Goal: Find specific page/section: Find specific page/section

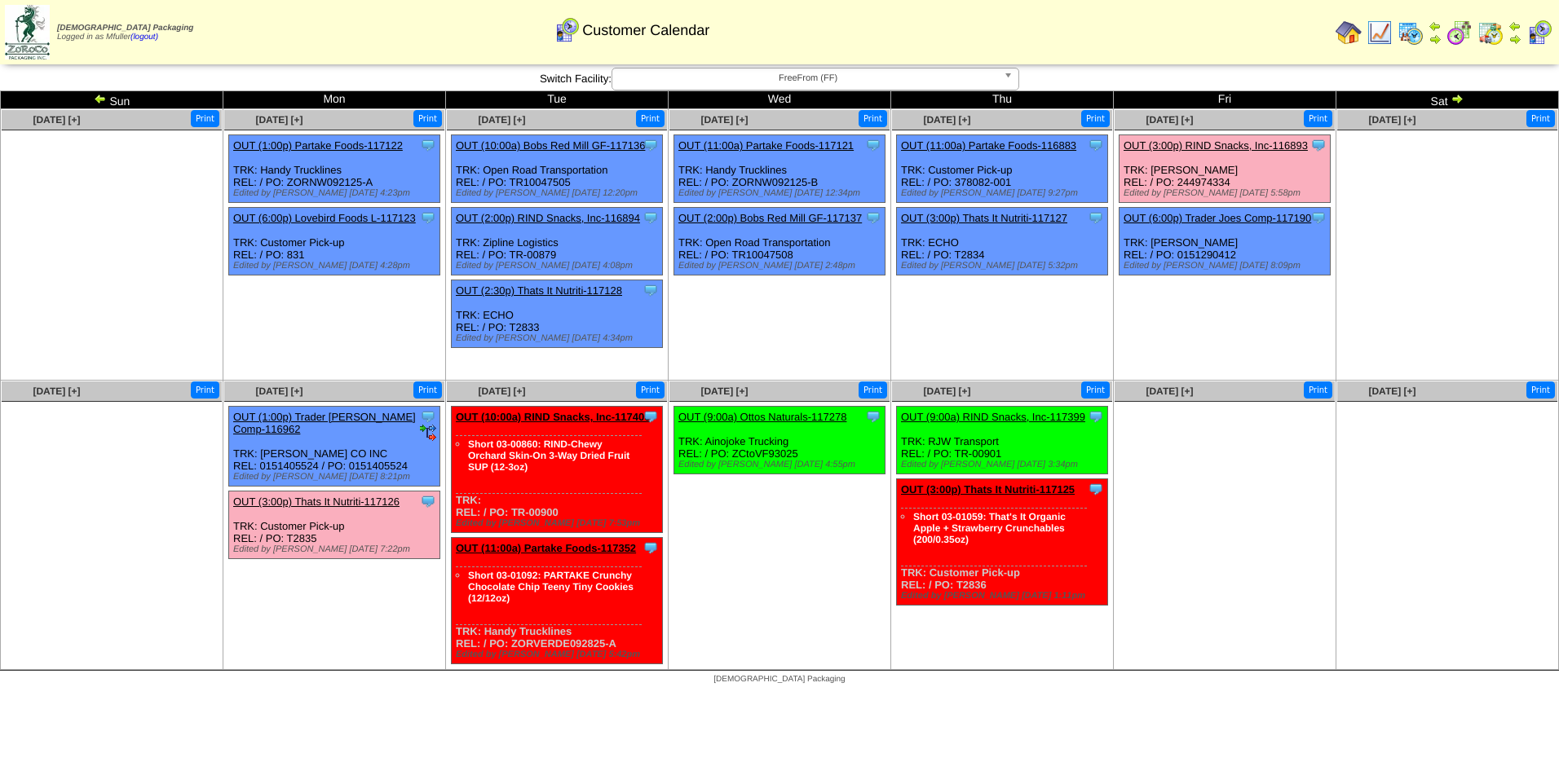
click at [1406, 28] on img at bounding box center [1410, 33] width 26 height 26
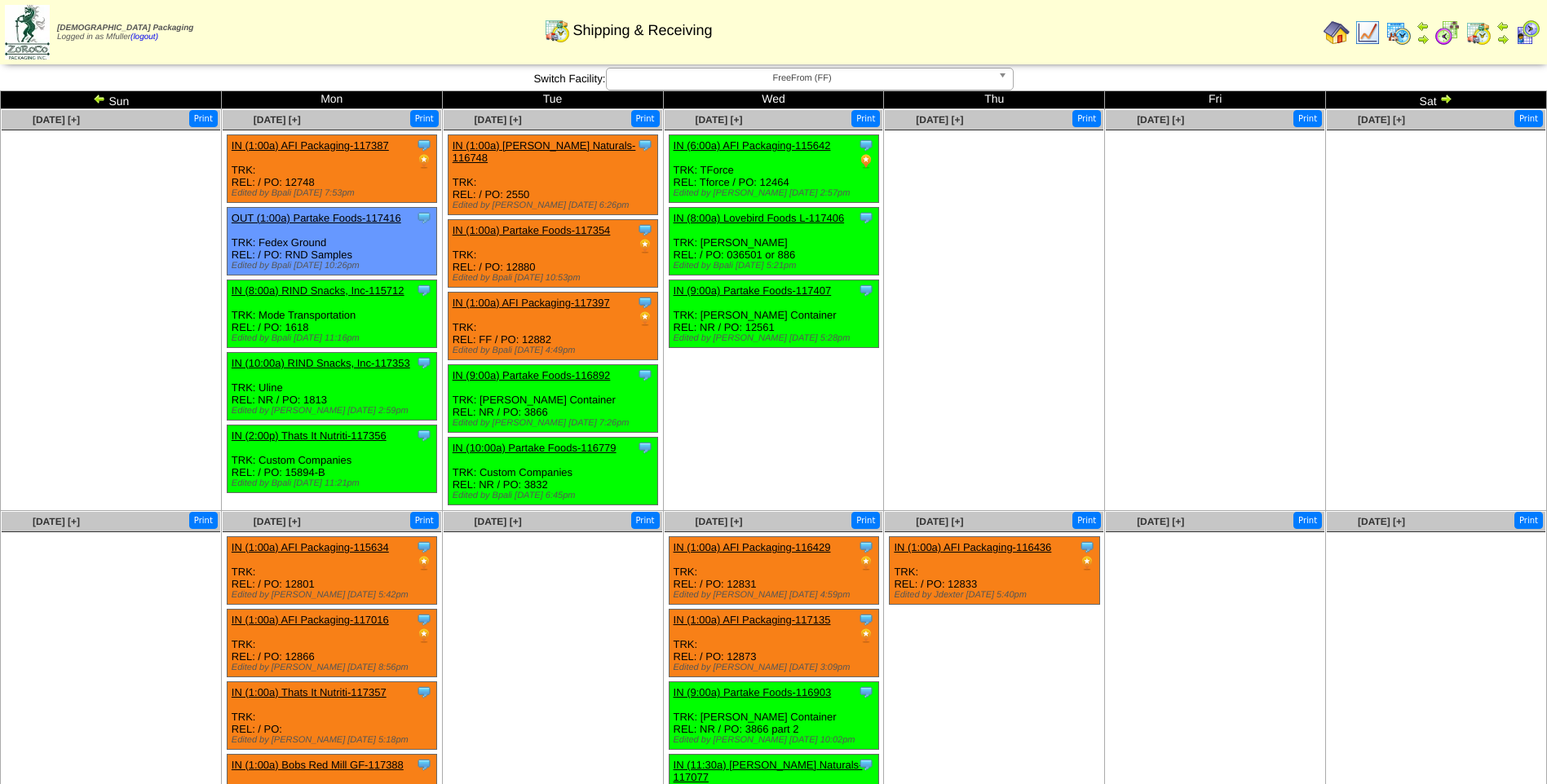
click at [824, 76] on span "FreeFrom (FF)" at bounding box center [802, 78] width 379 height 20
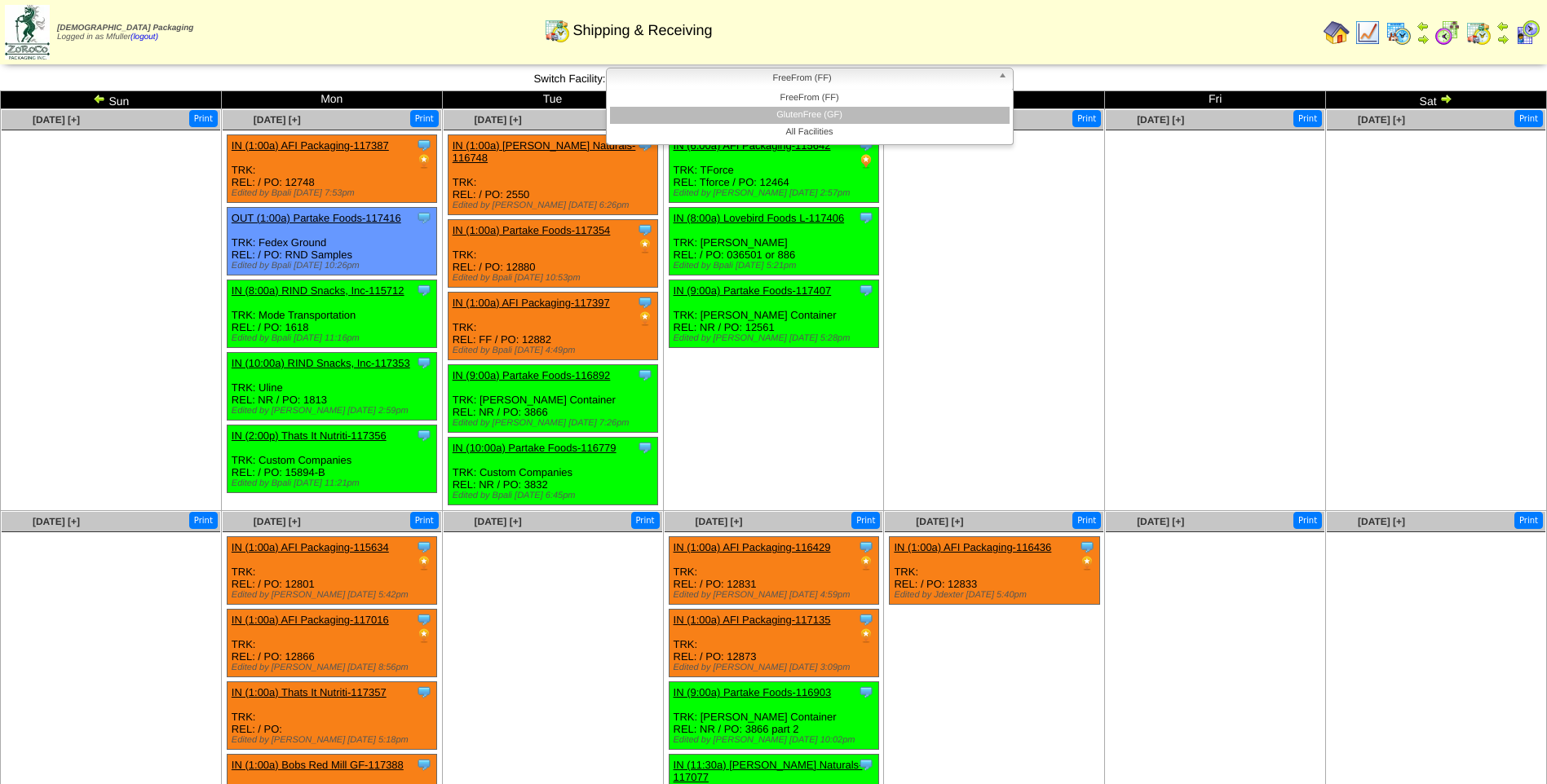
click at [814, 112] on li "GlutenFree (GF)" at bounding box center [809, 115] width 399 height 17
